Goal: Use online tool/utility: Utilize a website feature to perform a specific function

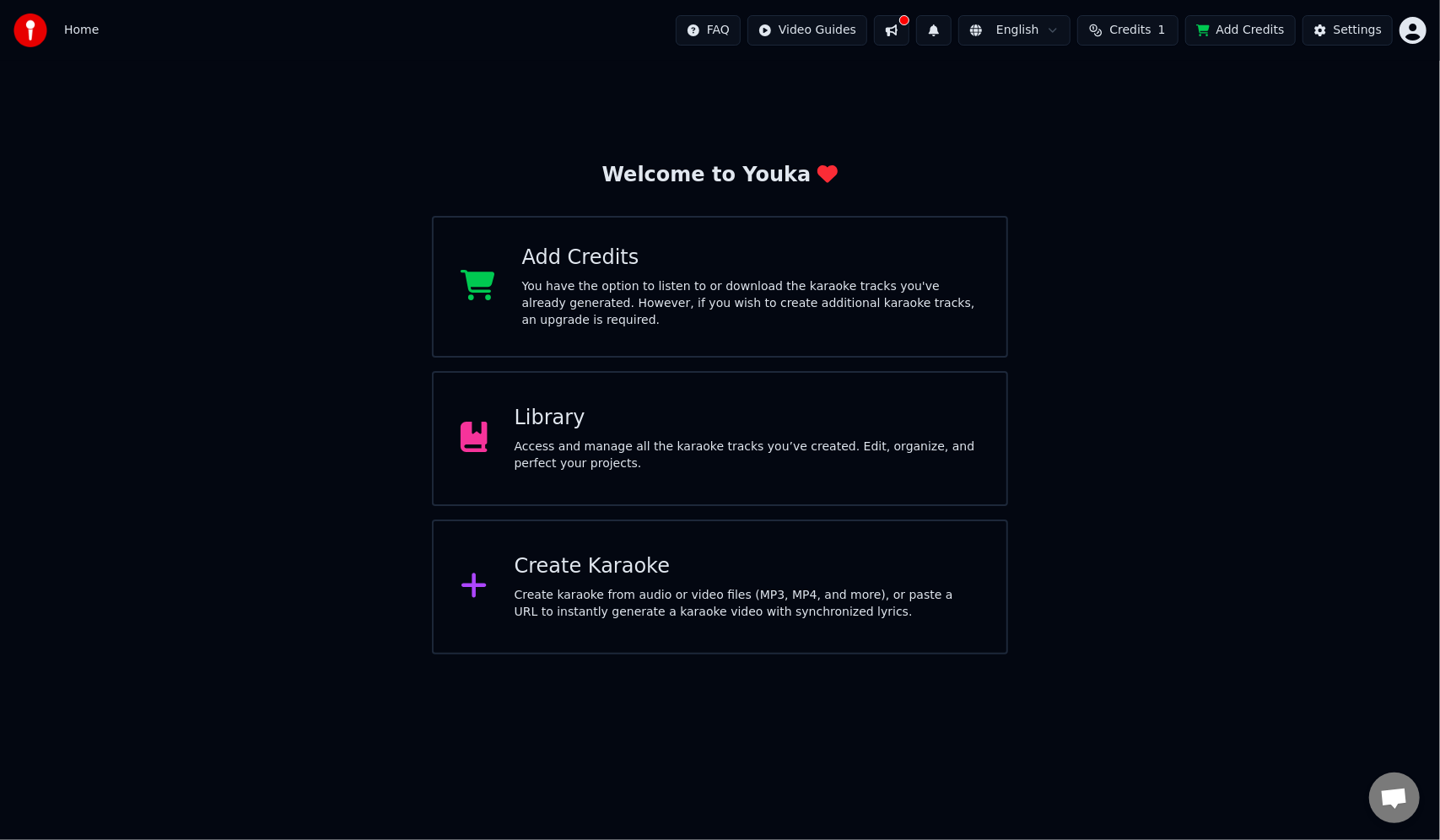
click at [692, 608] on div "Create karaoke from audio or video files (MP3, MP4, and more), or paste a URL t…" at bounding box center [747, 603] width 465 height 34
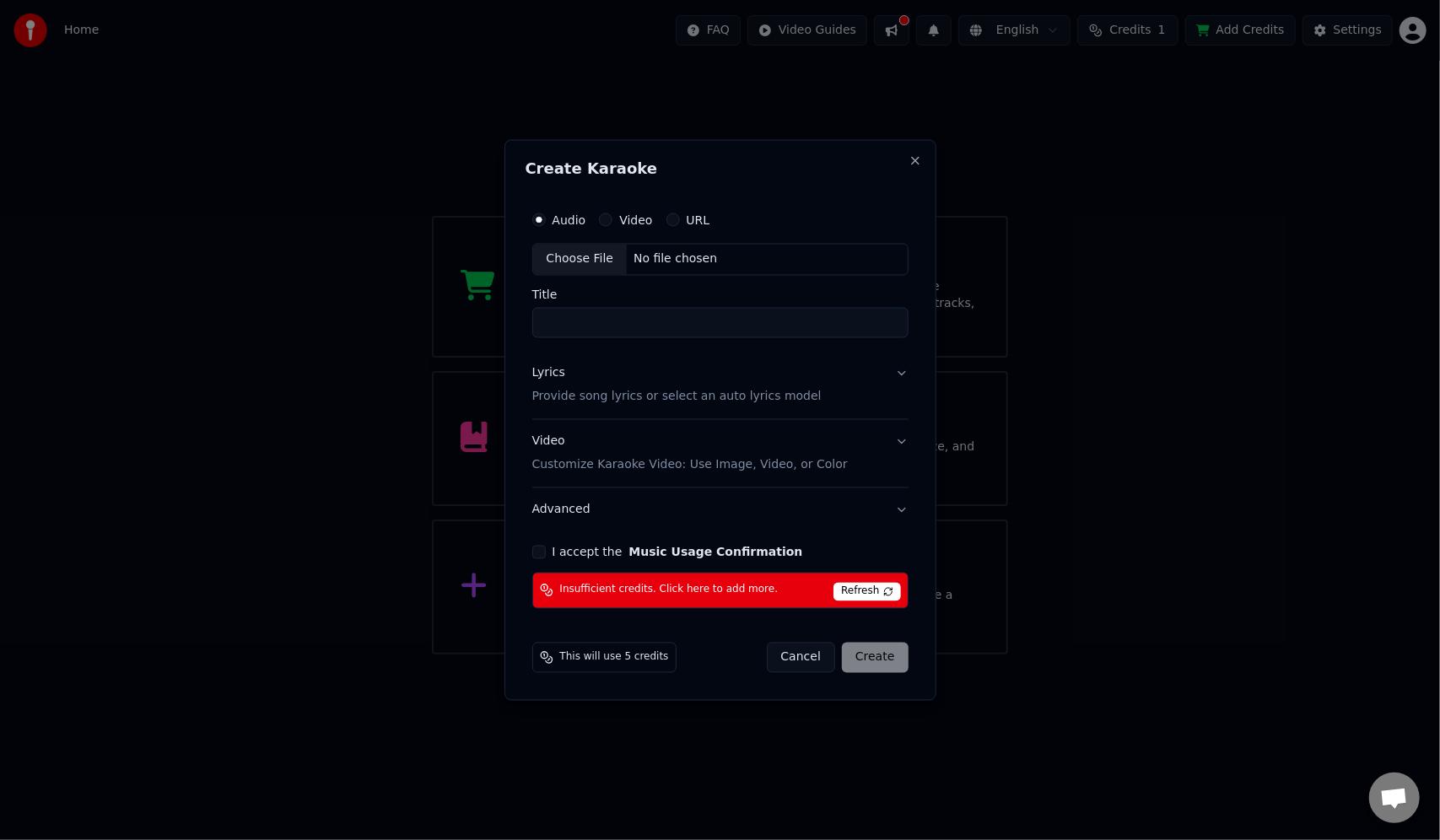
click at [794, 586] on div "Insufficient credits. Click here to add more. Refresh" at bounding box center [720, 590] width 376 height 36
click at [838, 586] on div "Insufficient credits. Click here to add more. Refresh" at bounding box center [720, 590] width 376 height 36
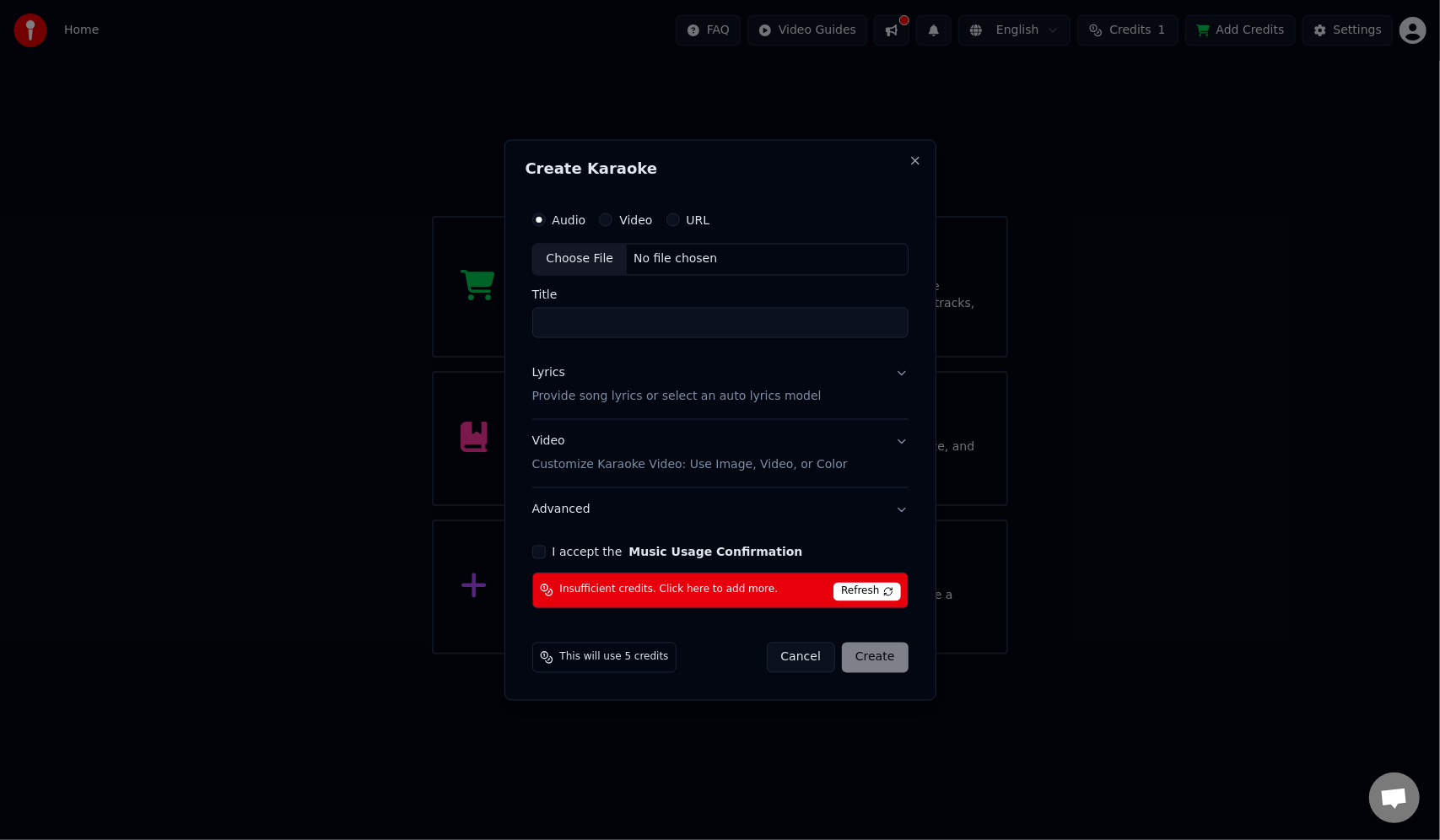
click at [804, 588] on div "Insufficient credits. Click here to add more. Refresh" at bounding box center [720, 590] width 376 height 36
click at [913, 156] on button "Close" at bounding box center [915, 161] width 14 height 14
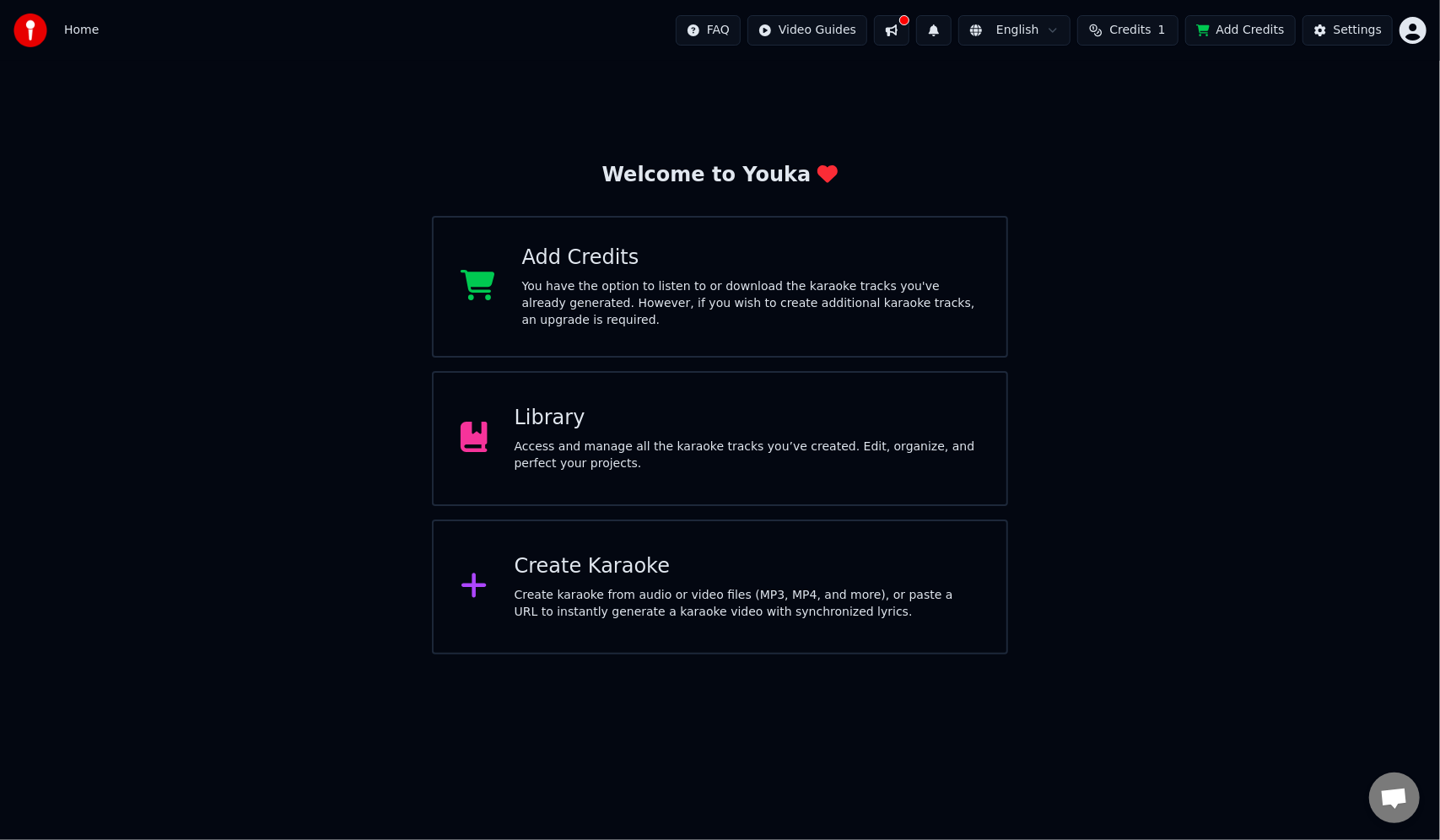
click at [750, 285] on div "You have the option to listen to or download the karaoke tracks you've already …" at bounding box center [750, 303] width 457 height 51
